Goal: Information Seeking & Learning: Learn about a topic

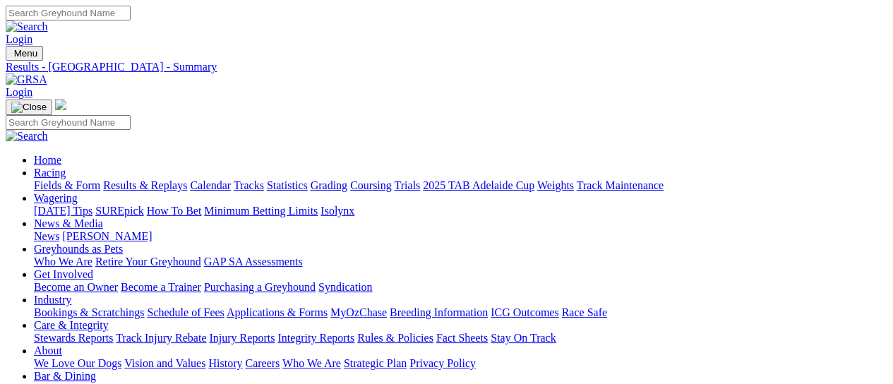
click at [165, 179] on link "Results & Replays" at bounding box center [145, 185] width 84 height 12
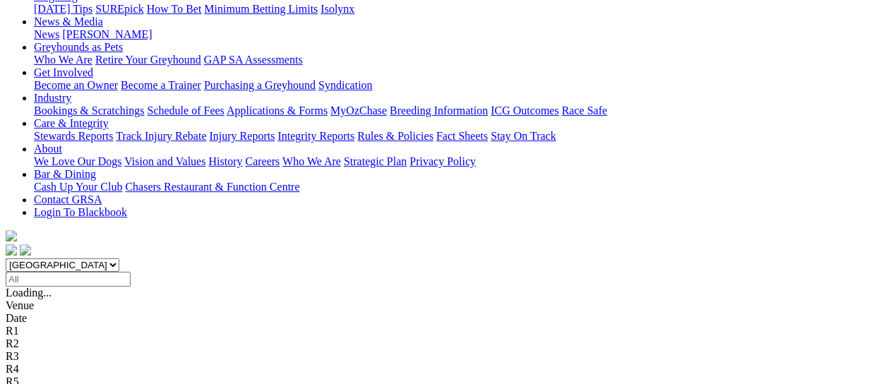
scroll to position [94, 0]
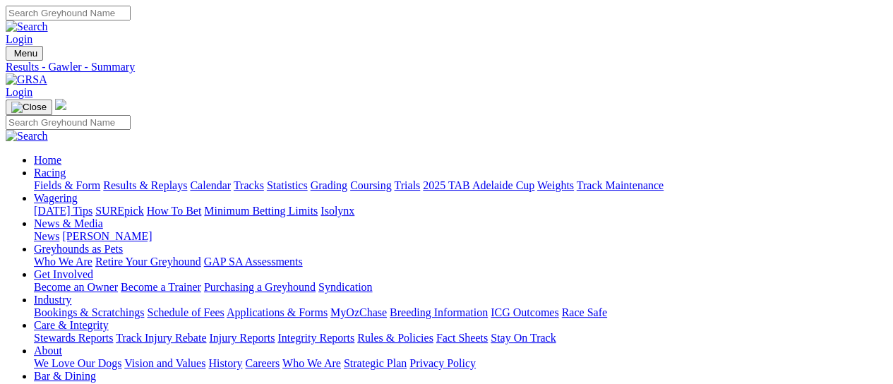
click at [59, 179] on link "Fields & Form" at bounding box center [67, 185] width 66 height 12
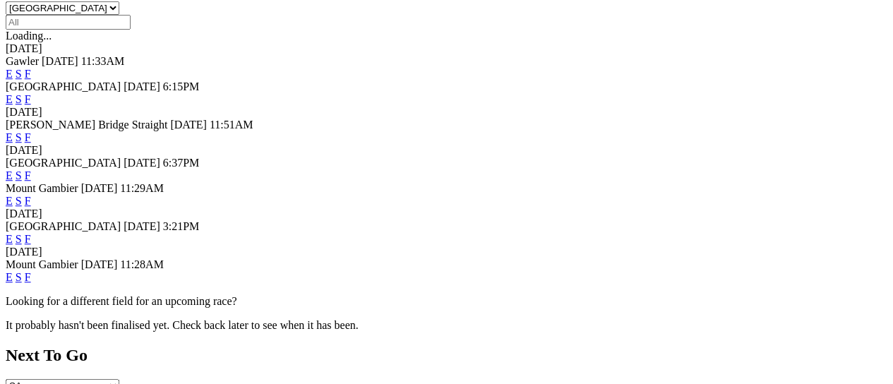
scroll to position [470, 0]
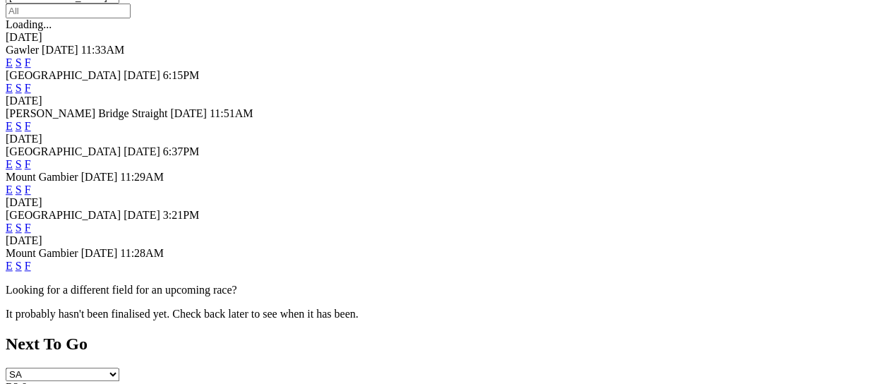
click at [31, 222] on link "F" at bounding box center [28, 228] width 6 height 12
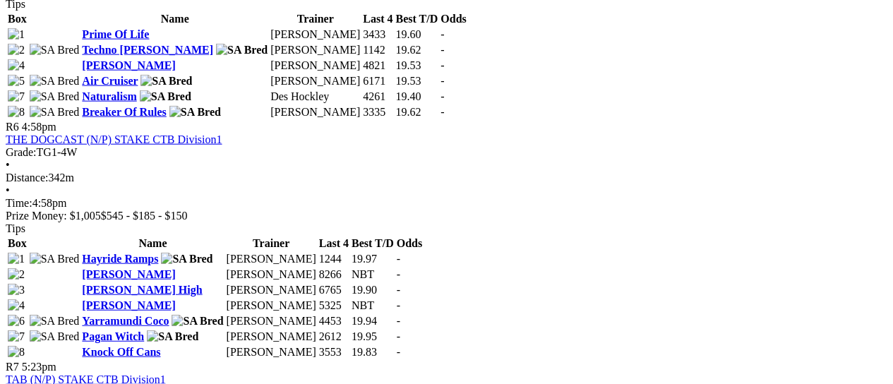
scroll to position [1412, 0]
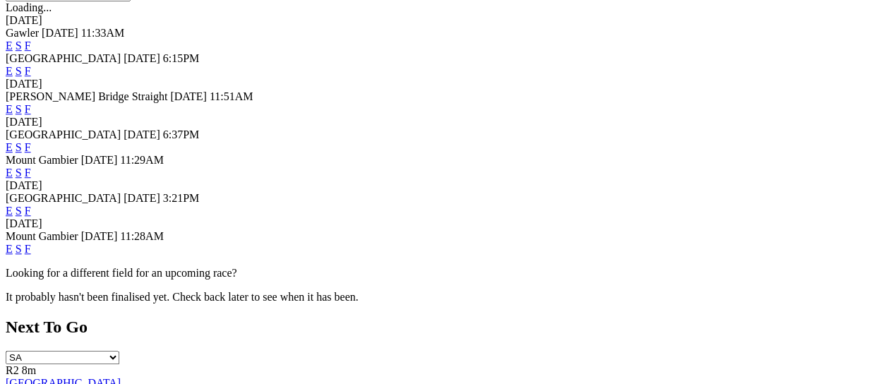
scroll to position [470, 0]
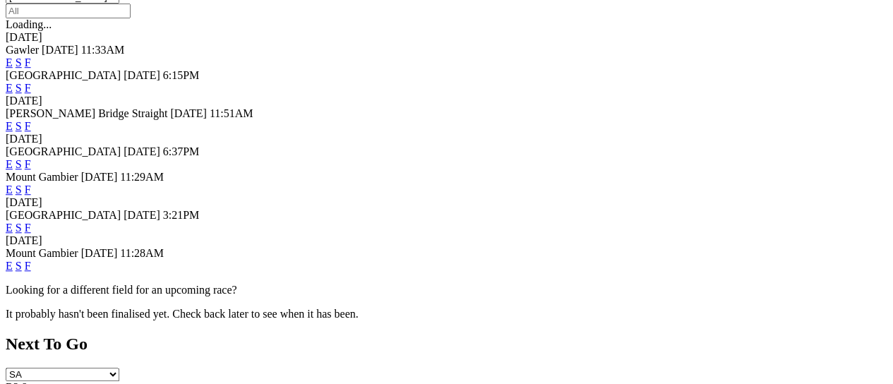
click at [31, 260] on link "F" at bounding box center [28, 266] width 6 height 12
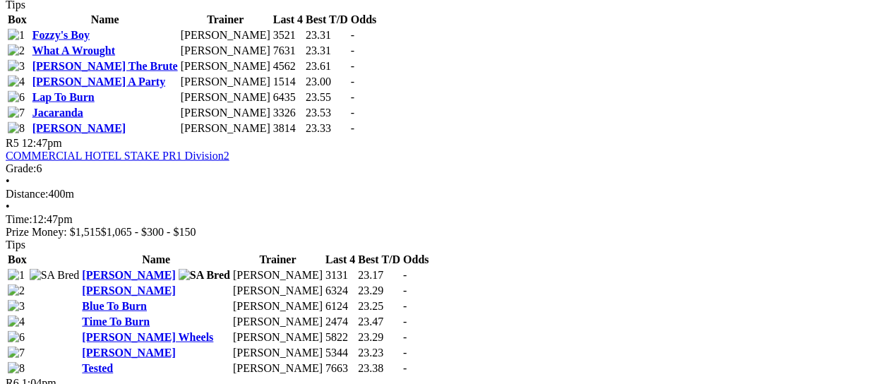
scroll to position [1600, 0]
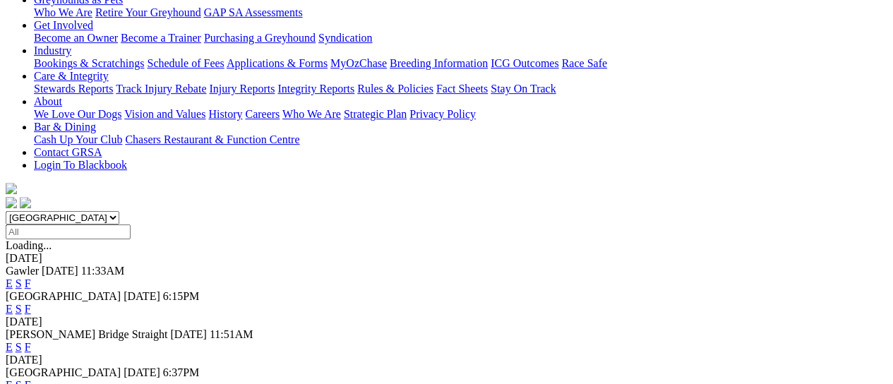
scroll to position [282, 0]
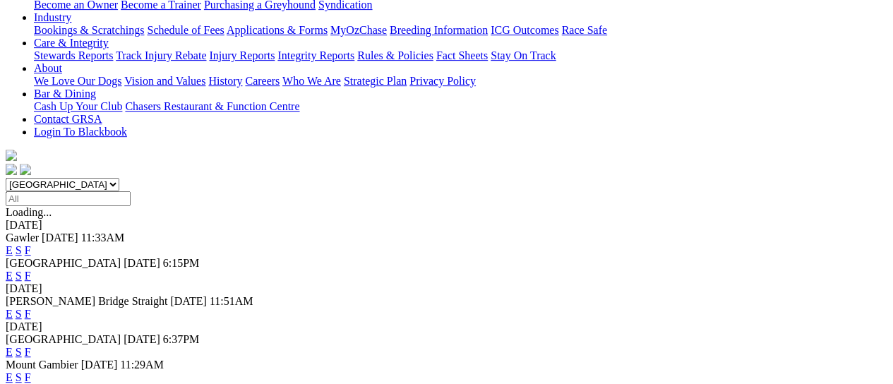
click at [31, 346] on link "F" at bounding box center [28, 352] width 6 height 12
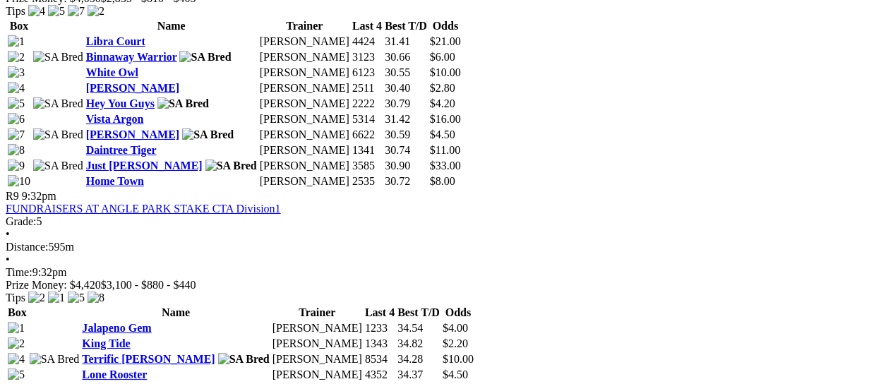
scroll to position [2259, 0]
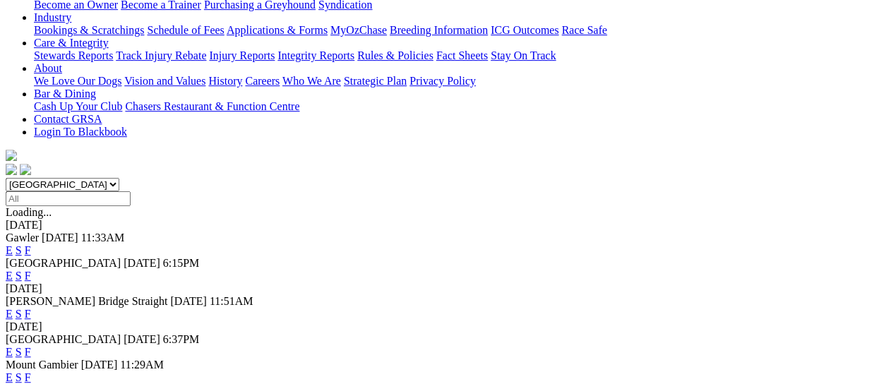
scroll to position [376, 0]
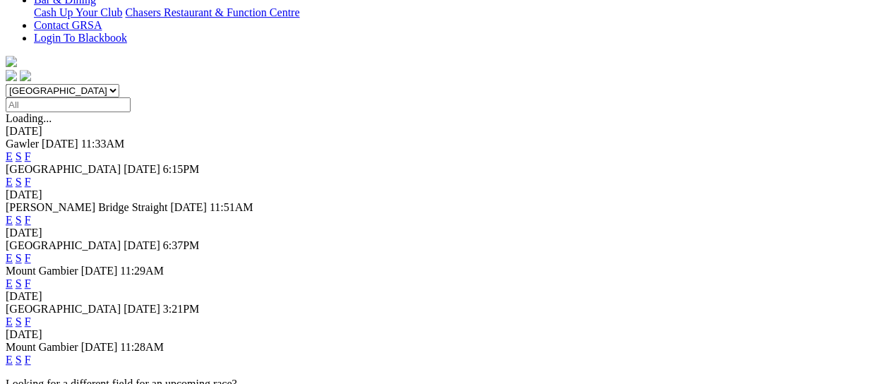
click at [31, 316] on link "F" at bounding box center [28, 322] width 6 height 12
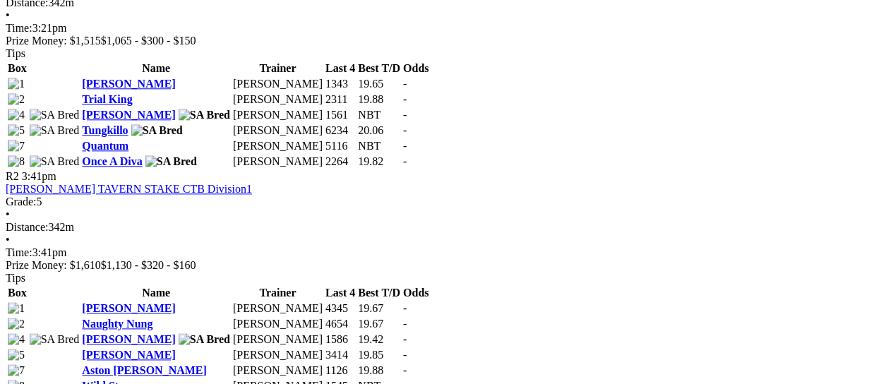
scroll to position [659, 0]
